Goal: Book appointment/travel/reservation

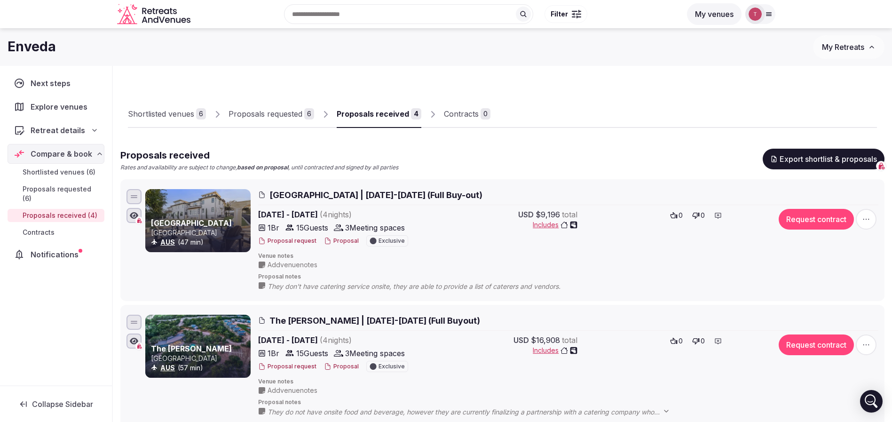
click at [601, 121] on div at bounding box center [683, 120] width 386 height 16
click at [179, 20] on icon "Retreats and Venues company logo" at bounding box center [154, 14] width 75 height 21
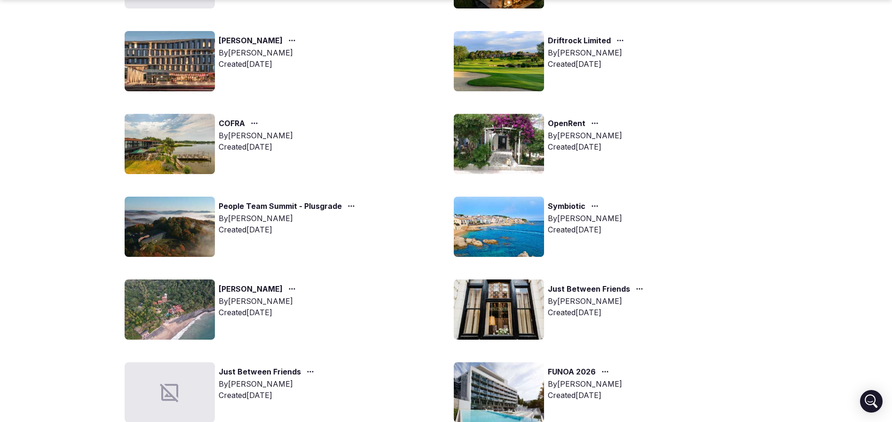
scroll to position [282, 0]
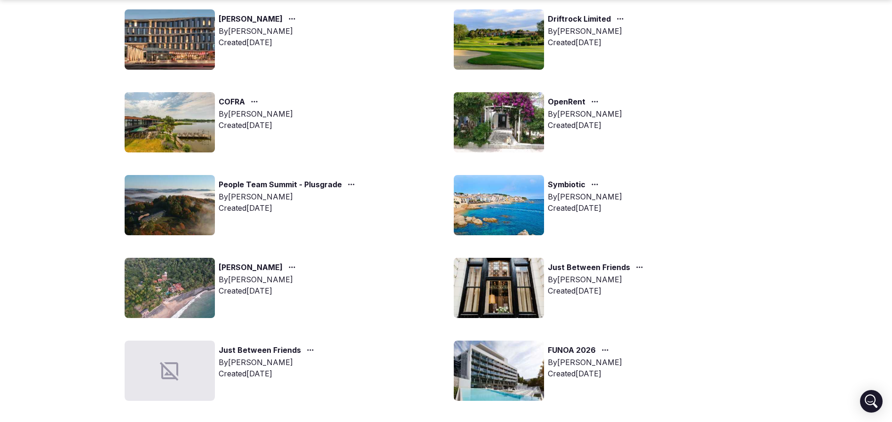
click at [488, 272] on img at bounding box center [499, 288] width 90 height 60
click at [503, 289] on img at bounding box center [499, 288] width 90 height 60
click at [503, 288] on img at bounding box center [499, 288] width 90 height 60
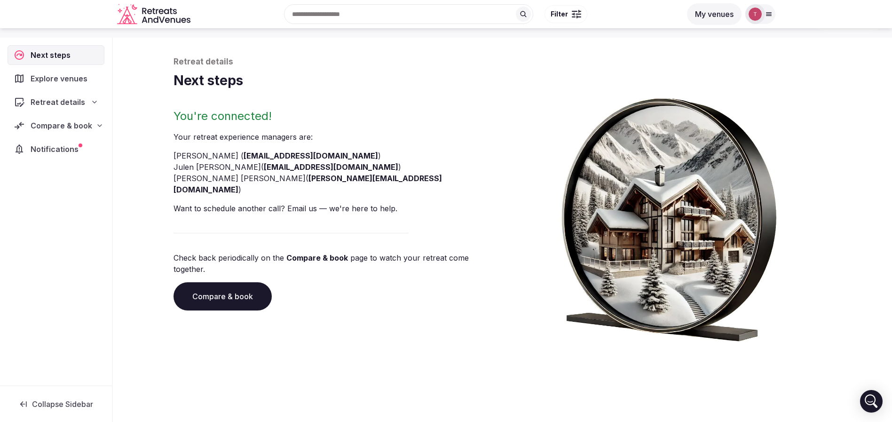
click at [213, 282] on link "Compare & book" at bounding box center [222, 296] width 98 height 28
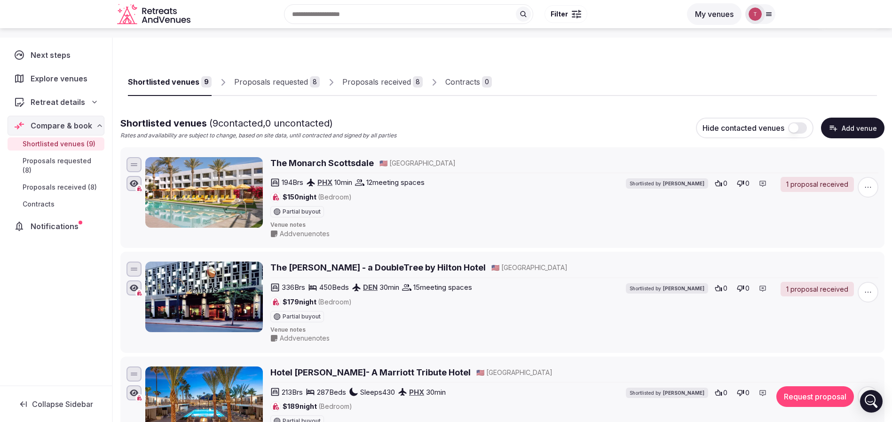
click at [375, 79] on div "Proposals received" at bounding box center [376, 81] width 69 height 11
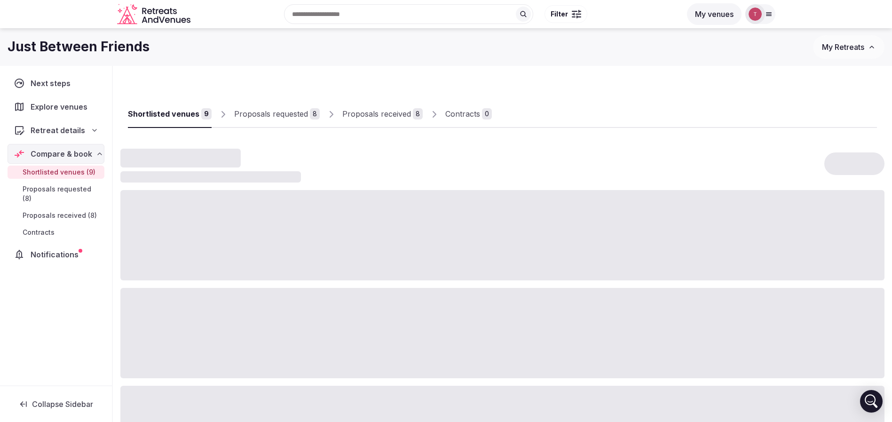
click at [385, 116] on div "Proposals received" at bounding box center [376, 113] width 69 height 11
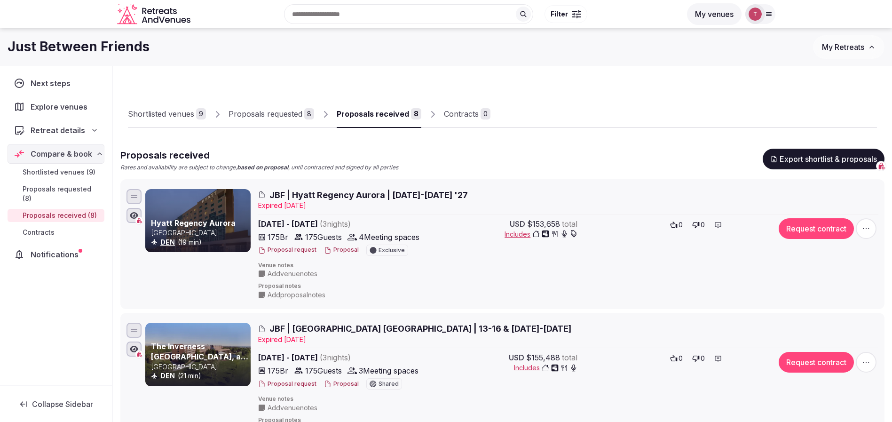
click at [332, 197] on span "JBF | Hyatt Regency Aurora | [DATE]-[DATE] '27" at bounding box center [368, 195] width 198 height 12
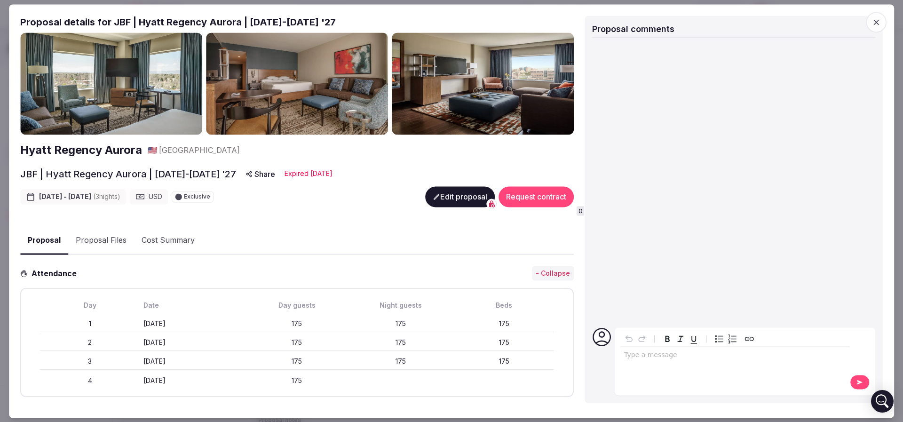
click at [442, 194] on button "Edit proposal" at bounding box center [460, 196] width 70 height 21
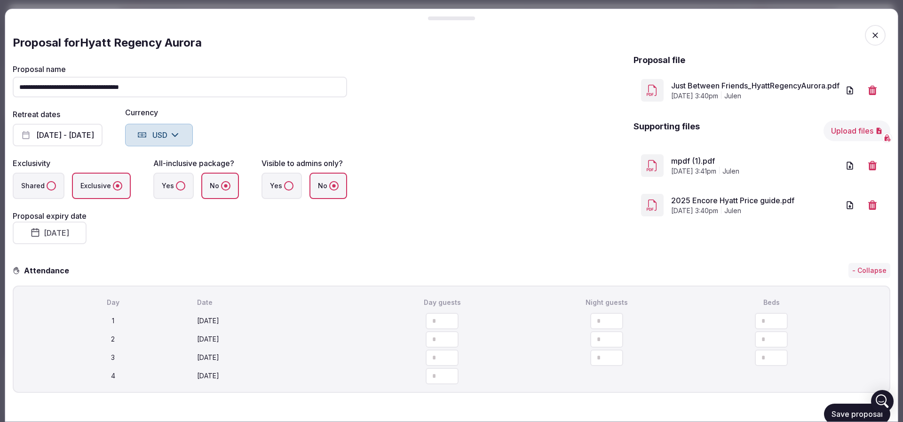
click at [57, 235] on button "[DATE]" at bounding box center [50, 232] width 74 height 23
click at [140, 255] on icon "Go to the Next Month" at bounding box center [137, 256] width 11 height 11
click at [65, 373] on button "30" at bounding box center [65, 372] width 13 height 14
click at [257, 267] on div "Attendance - Collapse" at bounding box center [451, 270] width 877 height 15
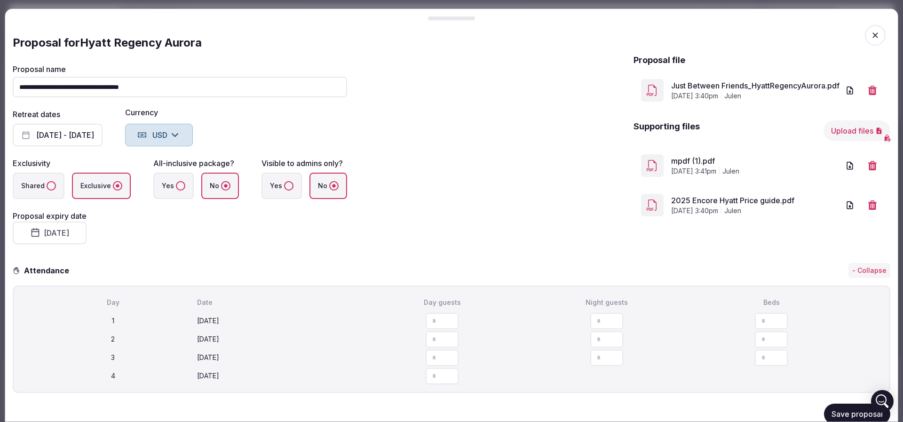
click at [846, 417] on button "Save proposal" at bounding box center [857, 414] width 66 height 21
click at [842, 416] on button "Save proposal" at bounding box center [857, 416] width 66 height 21
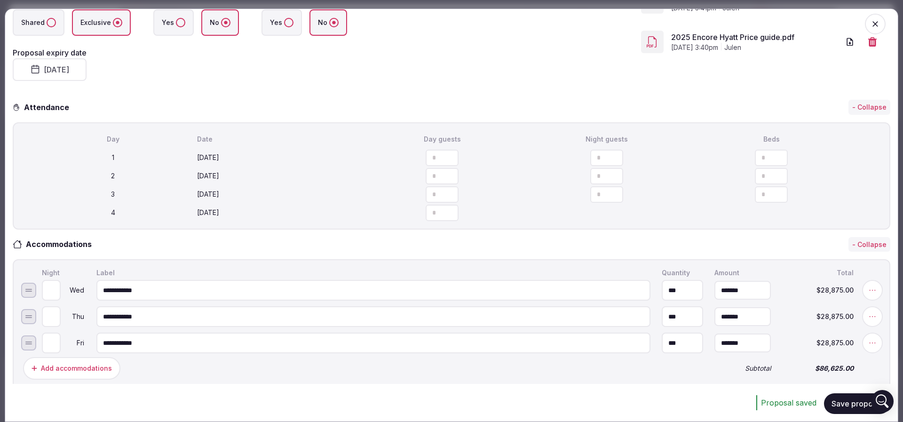
scroll to position [141, 0]
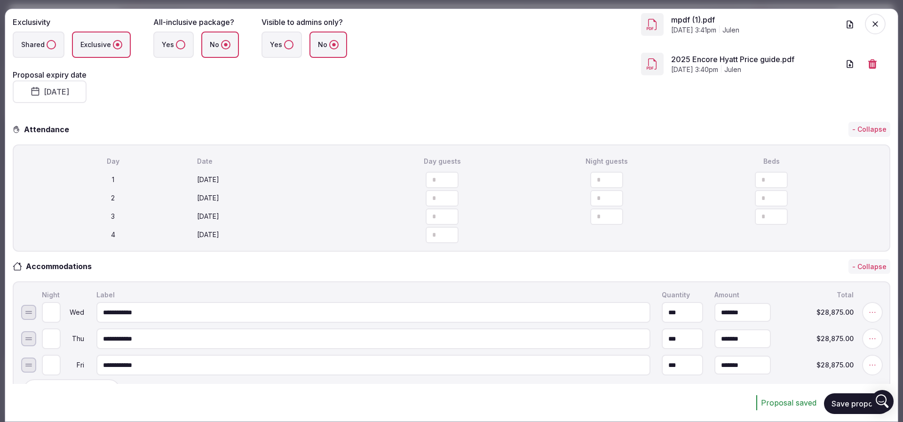
click at [870, 28] on icon "button" at bounding box center [874, 23] width 9 height 9
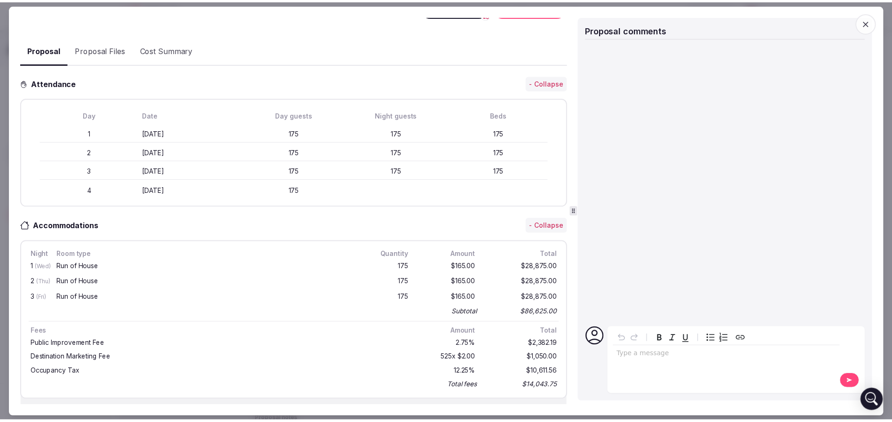
scroll to position [212, 0]
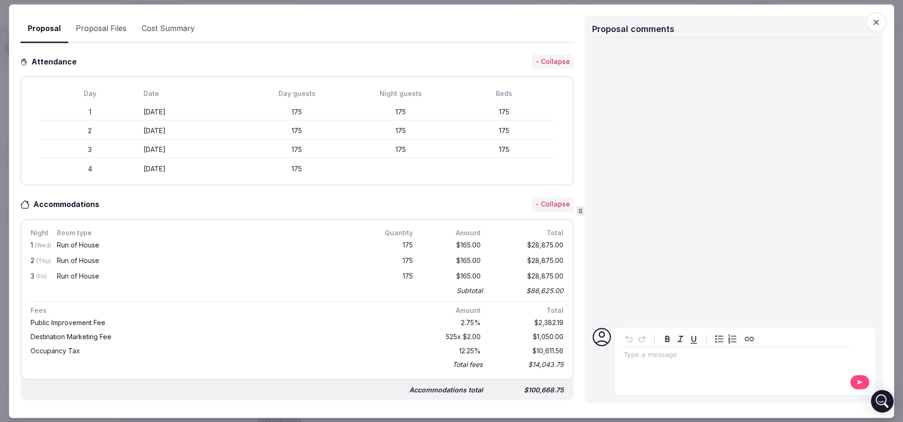
click at [882, 24] on span "button" at bounding box center [876, 22] width 21 height 21
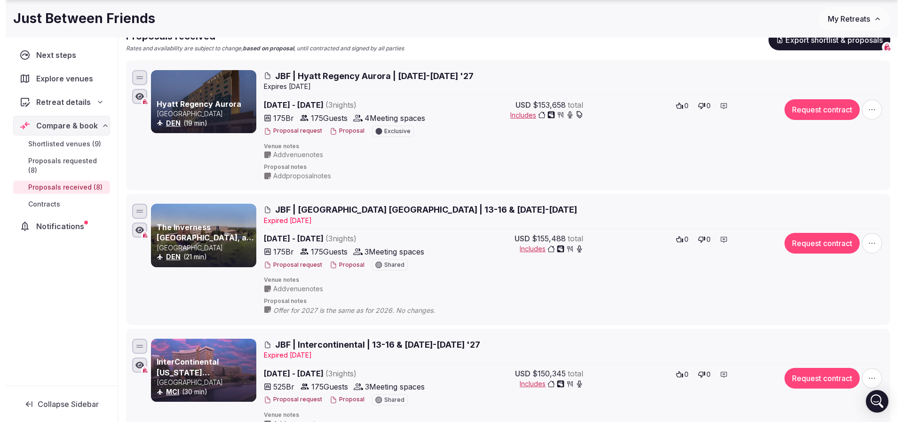
scroll to position [141, 0]
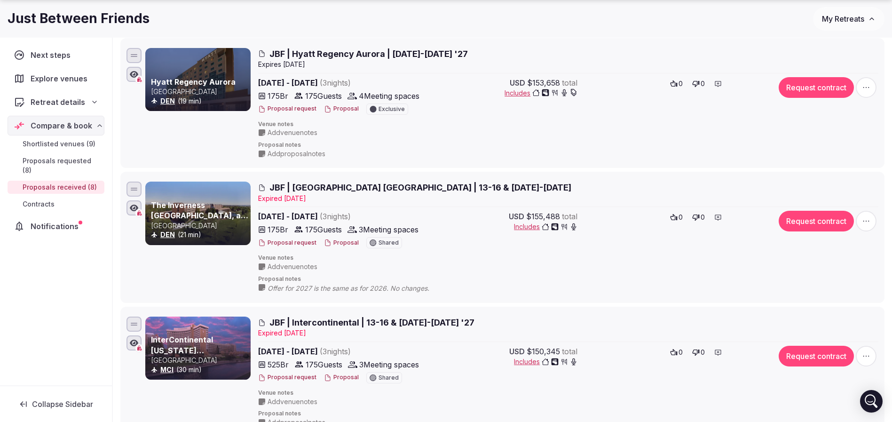
click at [336, 243] on button "Proposal" at bounding box center [341, 243] width 35 height 8
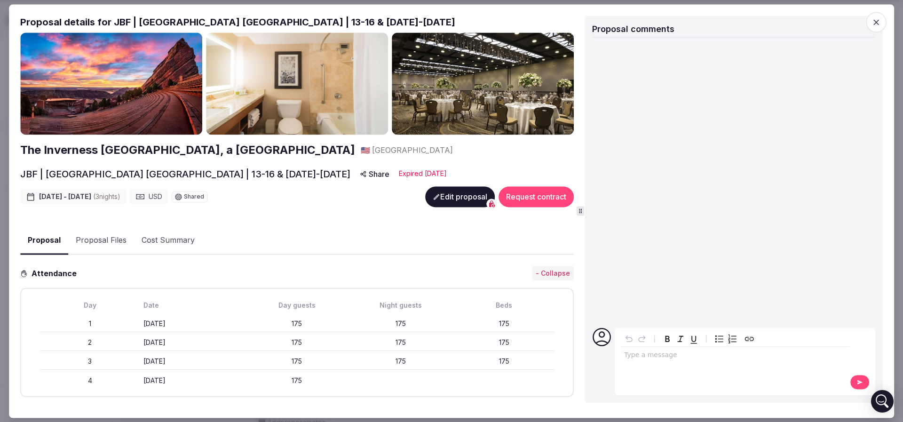
click at [448, 198] on button "Edit proposal" at bounding box center [460, 196] width 70 height 21
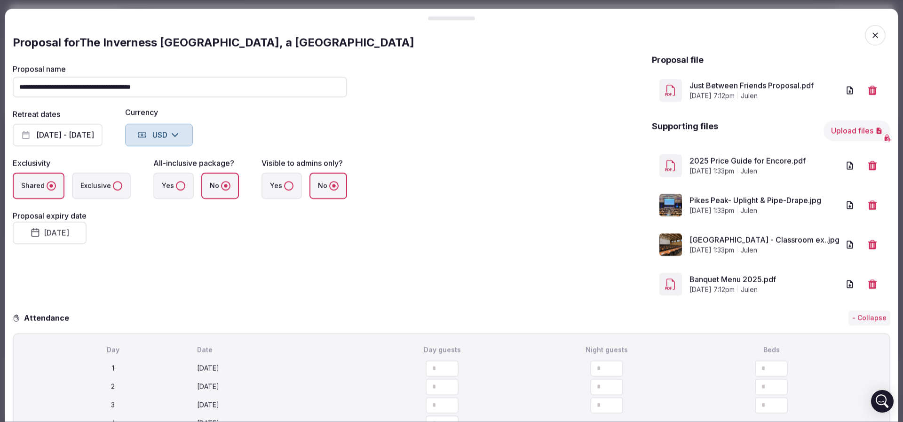
click at [56, 240] on button "[DATE]" at bounding box center [50, 232] width 74 height 23
click at [140, 257] on polygon "Go to the Next Month" at bounding box center [138, 257] width 5 height 8
click at [66, 375] on button "30" at bounding box center [65, 372] width 13 height 14
click at [332, 271] on div "**********" at bounding box center [180, 178] width 334 height 249
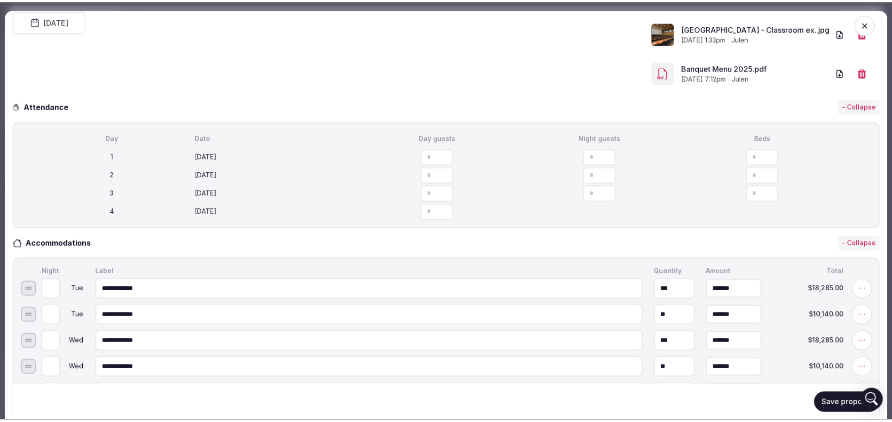
scroll to position [282, 0]
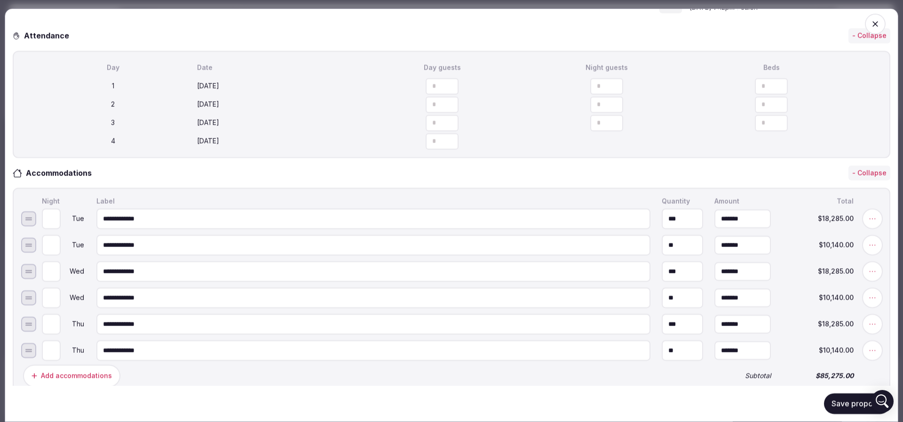
click at [824, 401] on button "Save proposal" at bounding box center [857, 403] width 66 height 21
click at [865, 24] on span "button" at bounding box center [875, 24] width 21 height 21
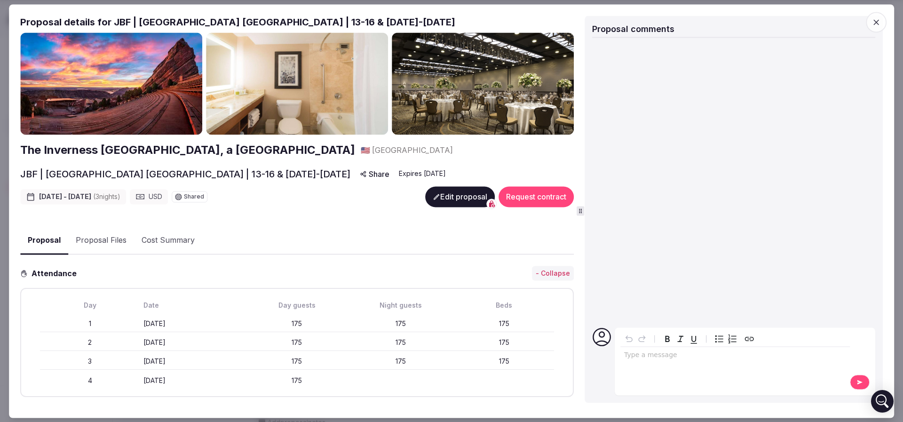
click at [875, 10] on div "Proposal Proposal Proposal details for JBF | [GEOGRAPHIC_DATA] [GEOGRAPHIC_DATA…" at bounding box center [451, 210] width 885 height 413
click at [872, 21] on icon "button" at bounding box center [875, 21] width 9 height 9
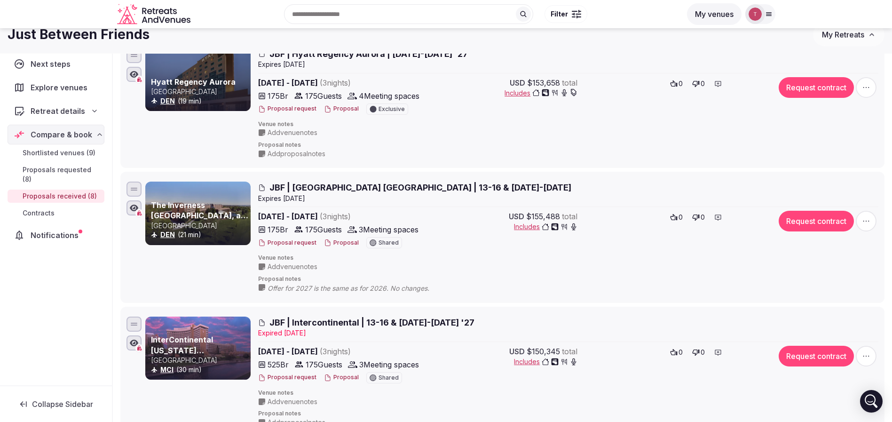
scroll to position [0, 0]
